Goal: Transaction & Acquisition: Book appointment/travel/reservation

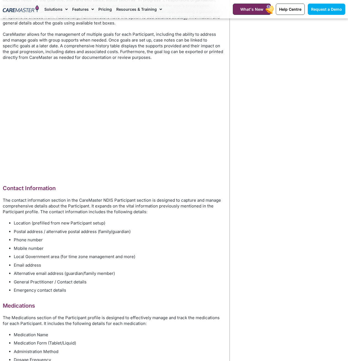
scroll to position [1184, 0]
